Goal: Find specific page/section: Find specific page/section

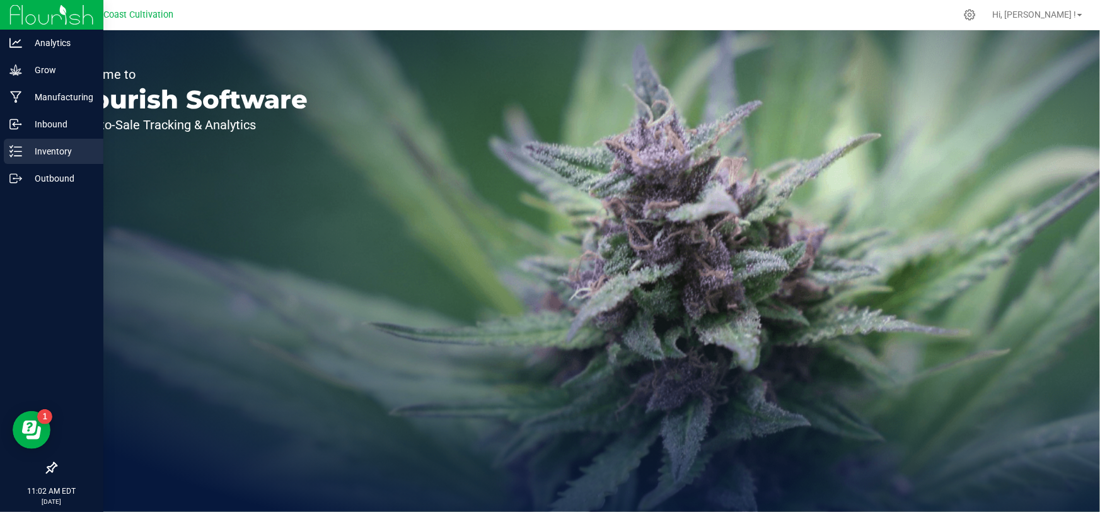
click at [33, 152] on p "Inventory" at bounding box center [60, 151] width 76 height 15
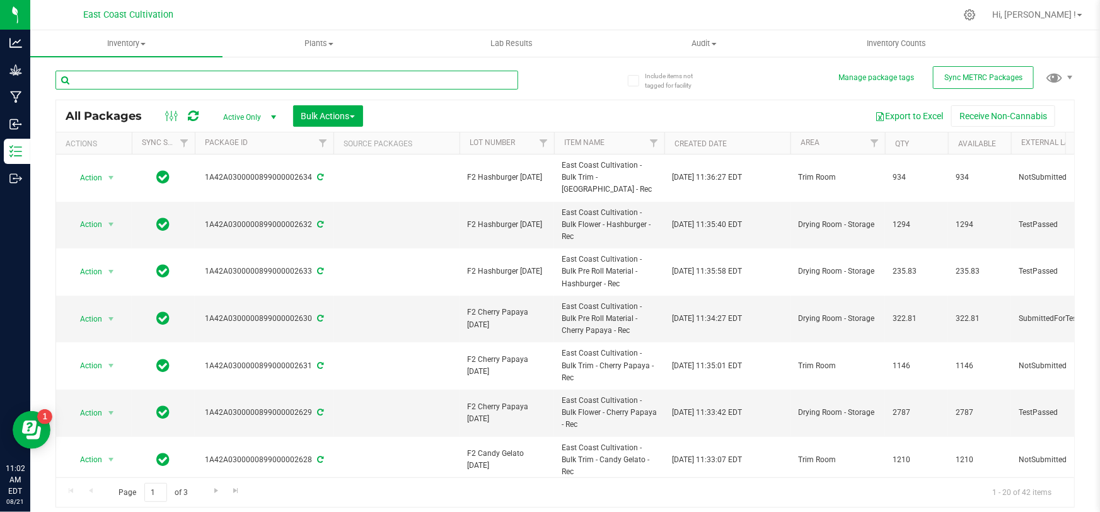
click at [172, 76] on input "text" at bounding box center [286, 80] width 463 height 19
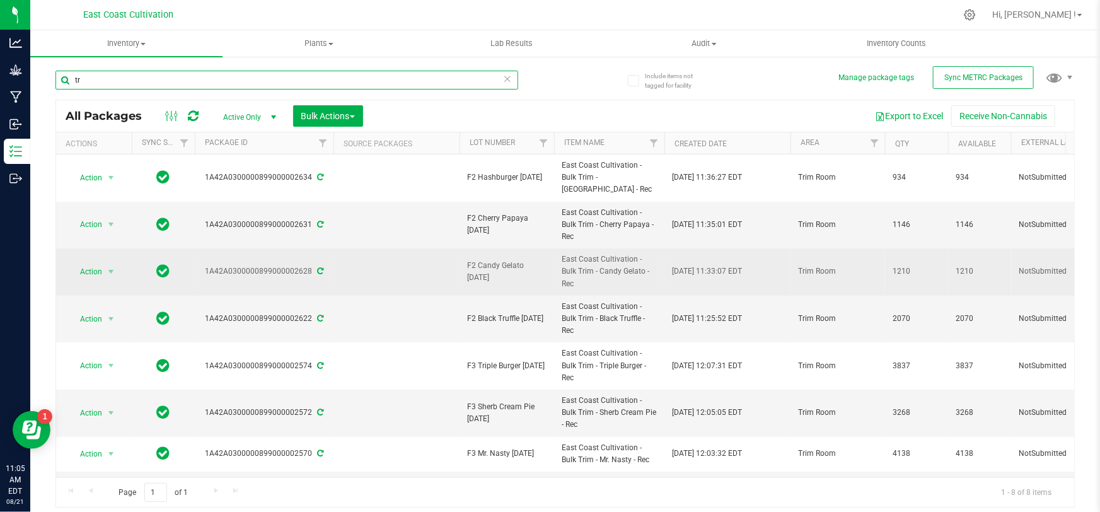
type input "t"
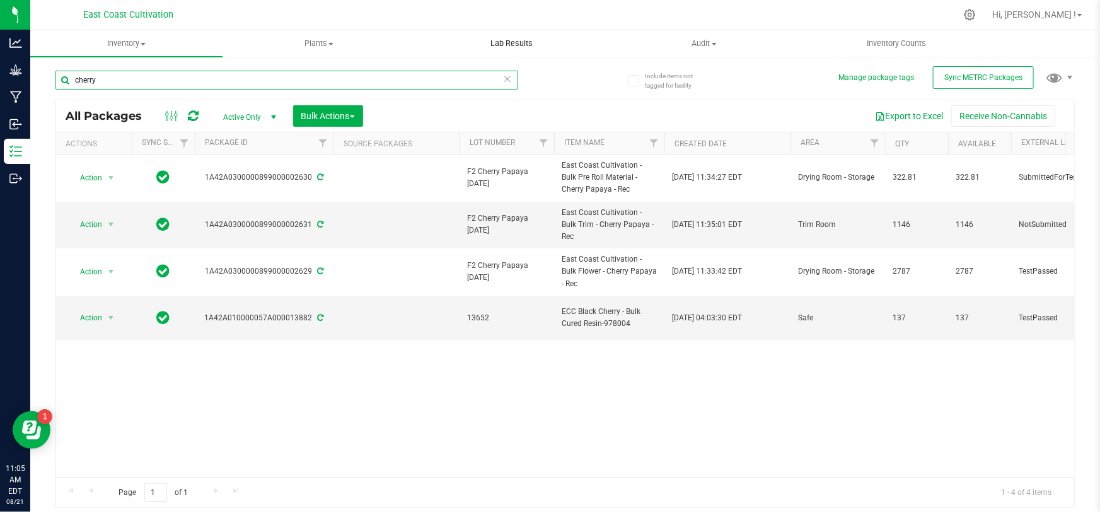
type input "cherry"
